Goal: Task Accomplishment & Management: Use online tool/utility

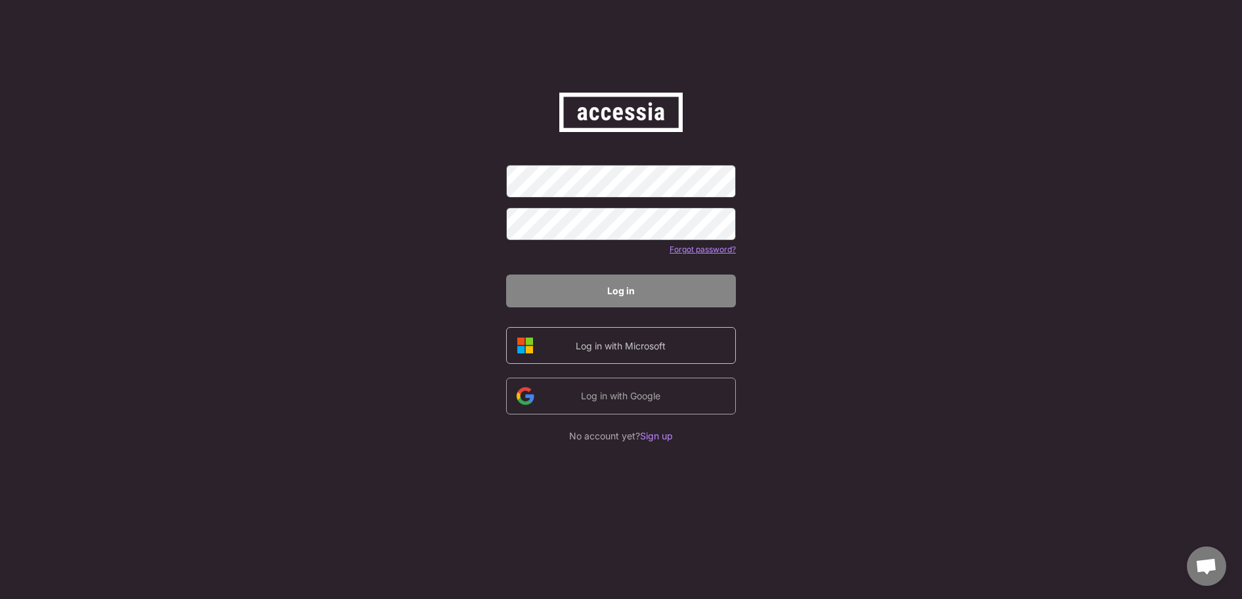
click at [618, 351] on div "Log in with Microsoft" at bounding box center [620, 346] width 111 height 14
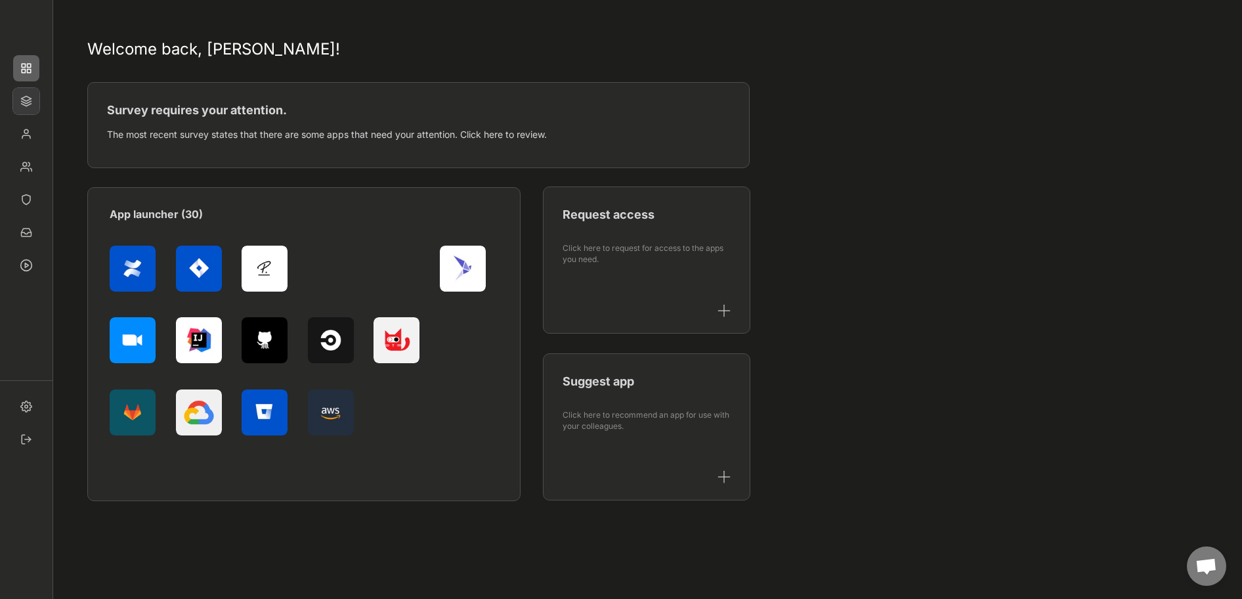
click at [24, 102] on img at bounding box center [26, 101] width 26 height 26
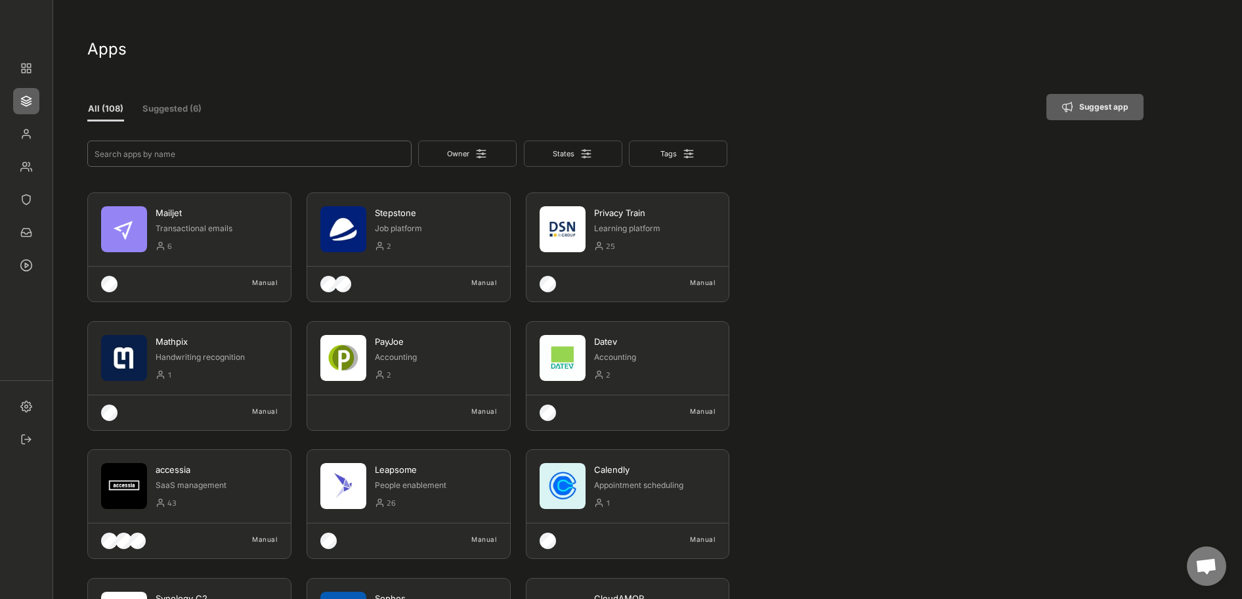
click at [152, 154] on input "input" at bounding box center [249, 153] width 324 height 26
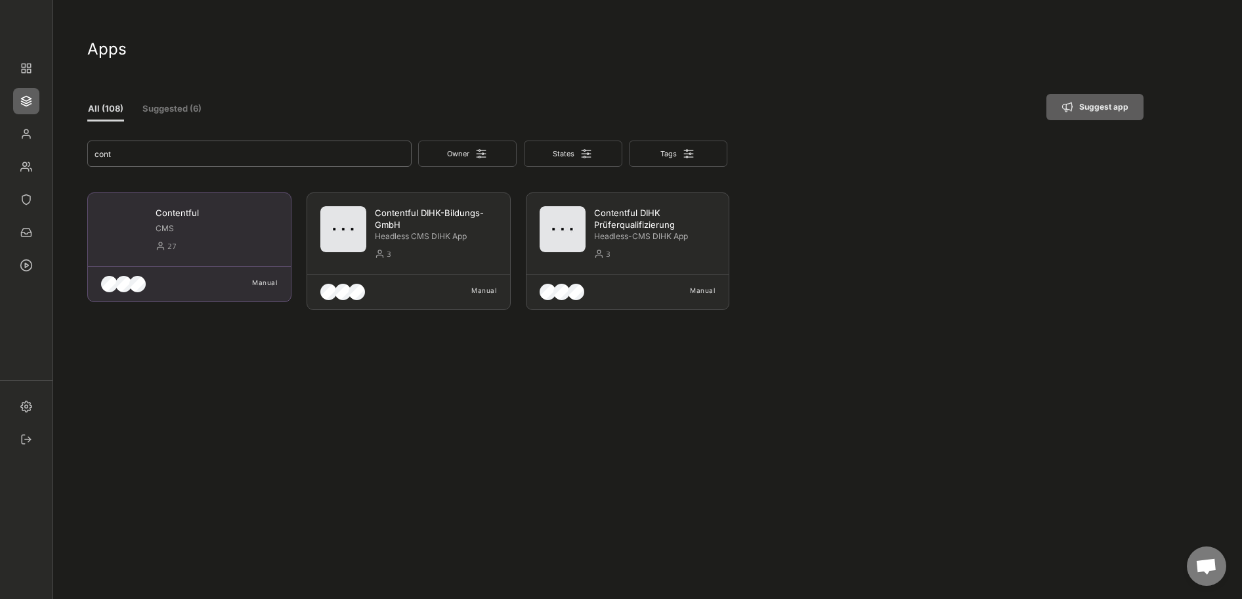
type input "cont"
click at [173, 207] on div "Contentful" at bounding box center [217, 213] width 122 height 12
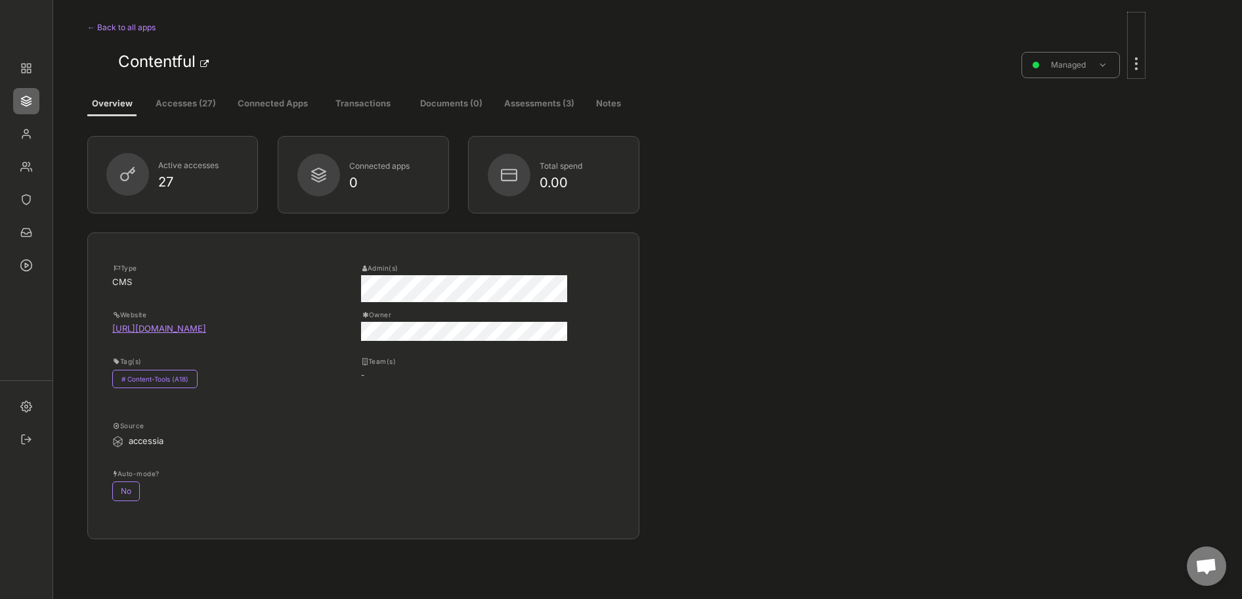
click at [1138, 62] on div at bounding box center [1136, 57] width 17 height 29
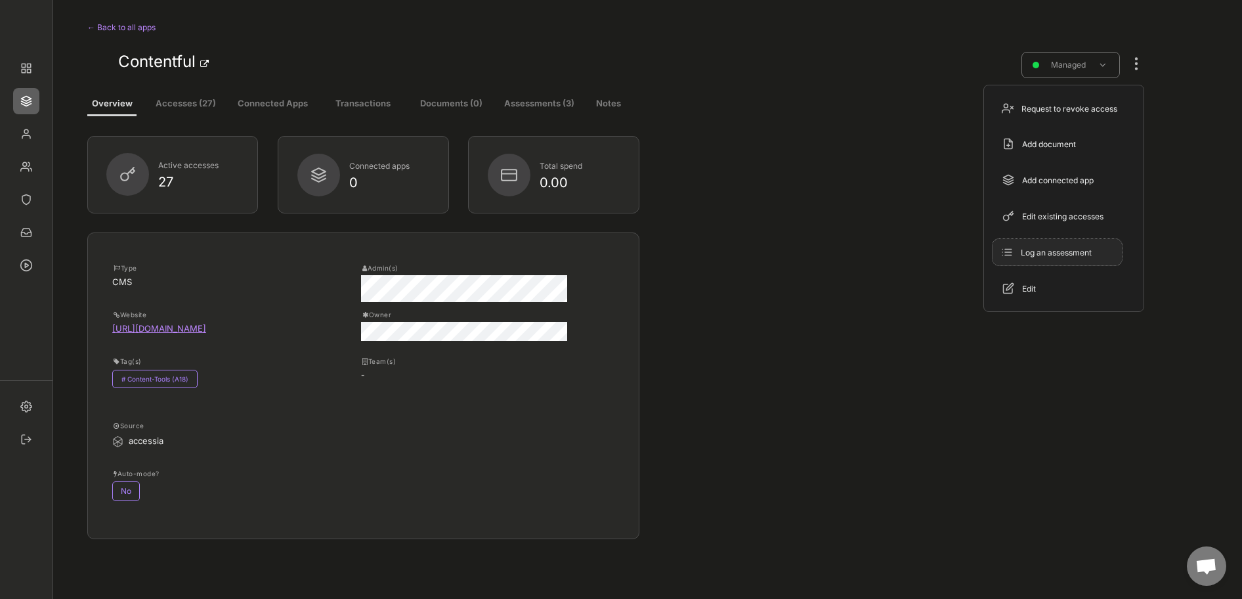
click at [1021, 249] on div "Log an assessment" at bounding box center [1065, 253] width 89 height 12
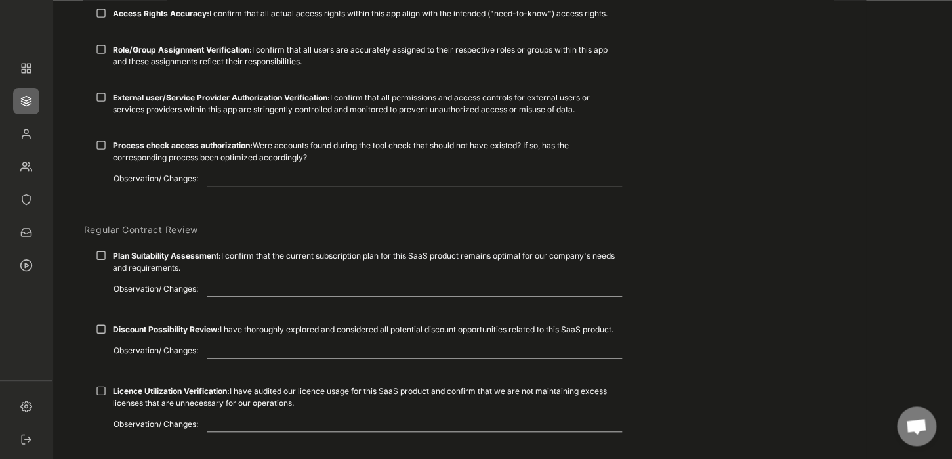
scroll to position [453, 0]
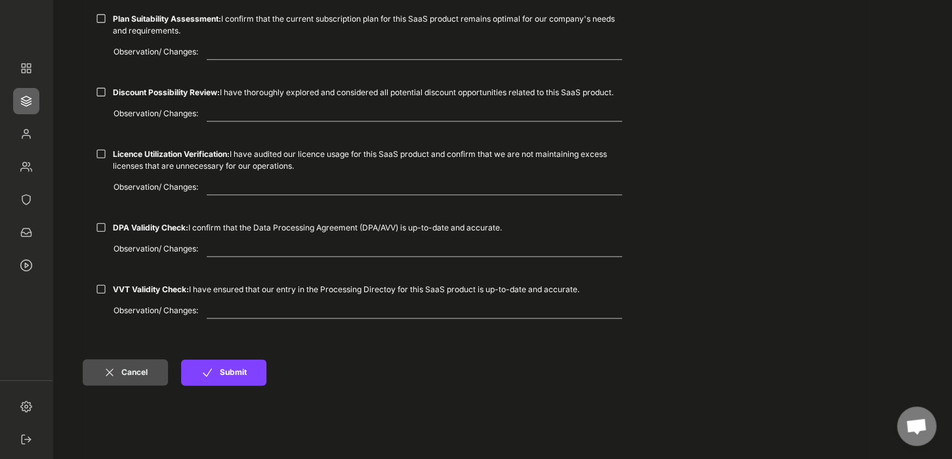
click at [110, 381] on button "Cancel" at bounding box center [125, 372] width 85 height 26
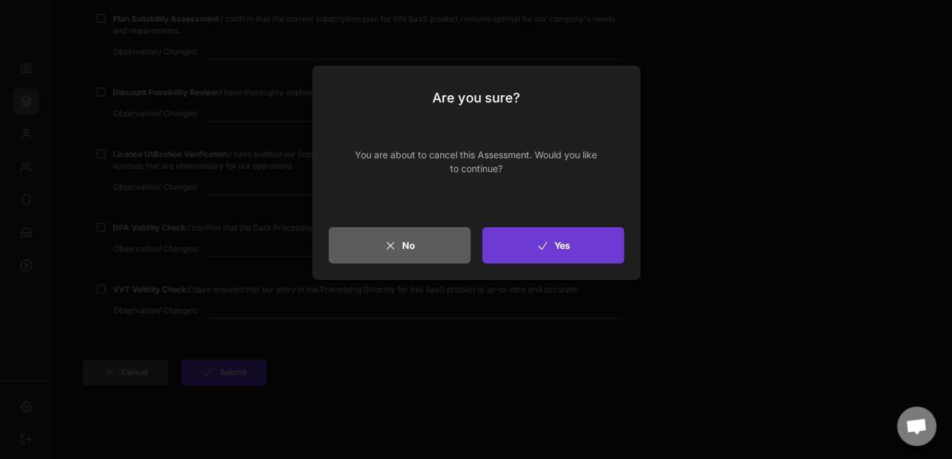
click at [550, 242] on button "Yes" at bounding box center [553, 245] width 142 height 36
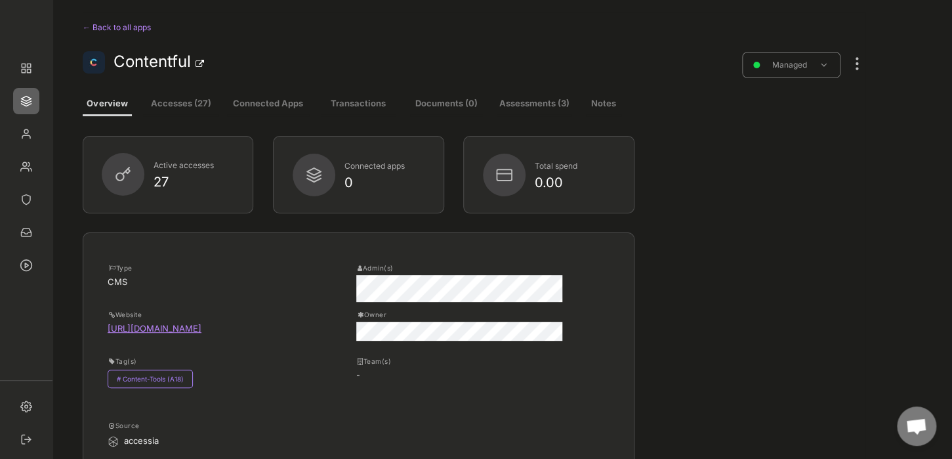
click at [178, 106] on button "Accesses (27)" at bounding box center [180, 105] width 75 height 24
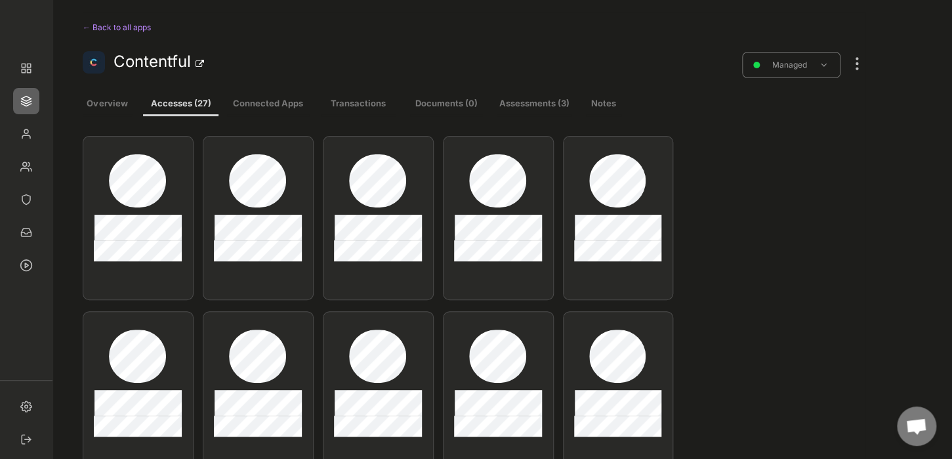
click at [865, 70] on div at bounding box center [857, 57] width 17 height 29
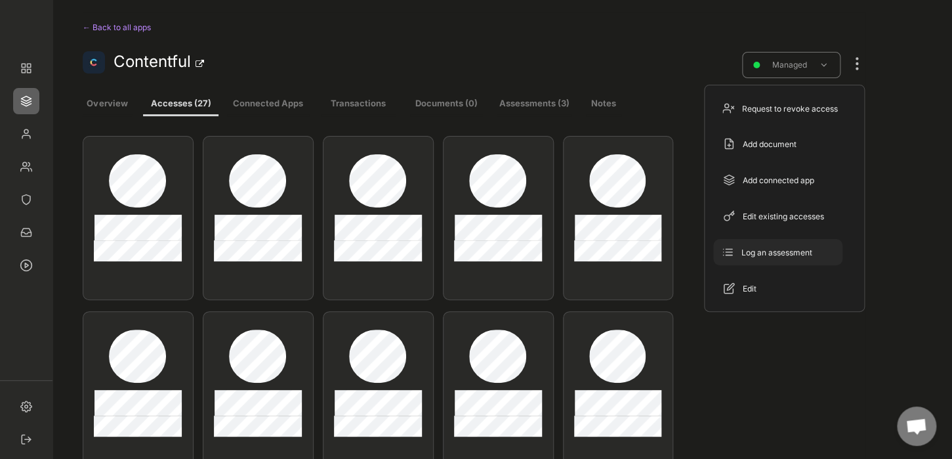
click at [794, 247] on div "Log an assessment" at bounding box center [786, 253] width 89 height 12
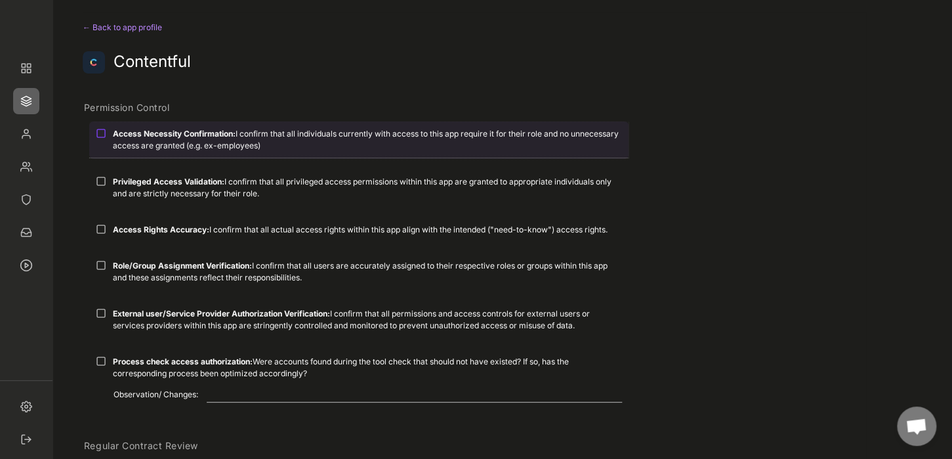
click at [104, 133] on div at bounding box center [101, 133] width 11 height 11
click at [101, 131] on div at bounding box center [101, 133] width 11 height 11
